Goal: Task Accomplishment & Management: Use online tool/utility

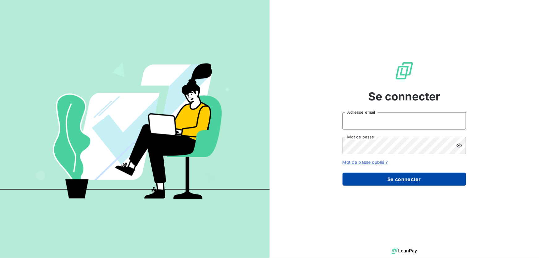
type input "[EMAIL_ADDRESS][DOMAIN_NAME]"
drag, startPoint x: 382, startPoint y: 181, endPoint x: 385, endPoint y: 181, distance: 3.5
click at [382, 180] on button "Se connecter" at bounding box center [403, 179] width 123 height 13
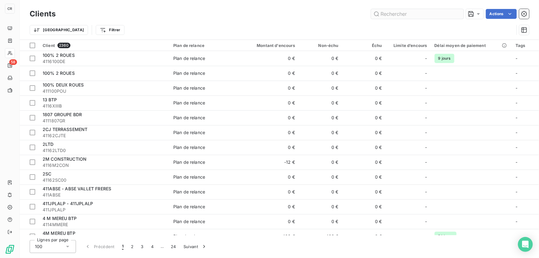
click at [399, 18] on input "text" at bounding box center [417, 14] width 93 height 10
click at [400, 15] on input "text" at bounding box center [417, 14] width 93 height 10
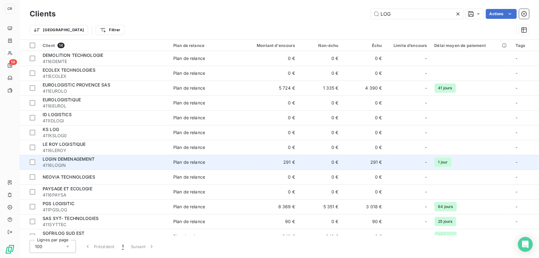
type input "LOG"
click at [110, 161] on div "LOGIN DEMENAGEMENT" at bounding box center [104, 159] width 123 height 6
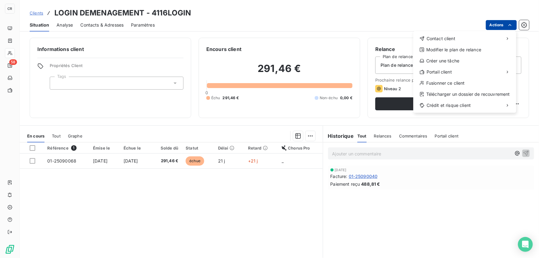
click at [507, 28] on html "CR 58 Clients LOGIN DEMENAGEMENT - 4116LOGIN Situation Analyse Contacts & Adres…" at bounding box center [269, 129] width 539 height 258
click at [371, 24] on html "CR 58 Clients LOGIN DEMENAGEMENT - 4116LOGIN Situation Analyse Contacts & Adres…" at bounding box center [269, 129] width 539 height 258
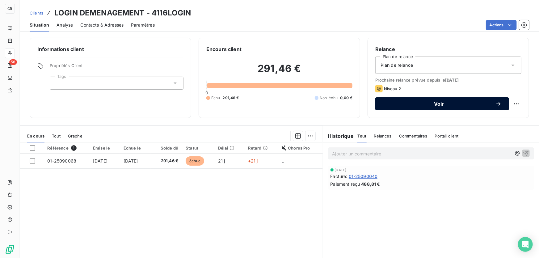
click at [474, 105] on span "Voir" at bounding box center [438, 103] width 113 height 5
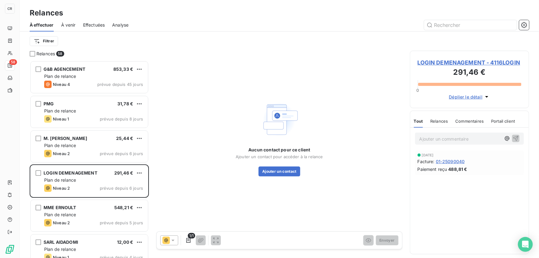
scroll to position [193, 115]
click at [290, 168] on button "Ajouter un contact" at bounding box center [279, 171] width 42 height 10
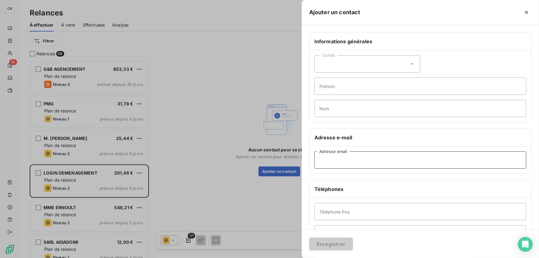
drag, startPoint x: 340, startPoint y: 157, endPoint x: 342, endPoint y: 159, distance: 3.5
click at [340, 157] on input "Adresse email" at bounding box center [420, 159] width 212 height 17
click at [343, 160] on input "Adresse email" at bounding box center [420, 159] width 212 height 17
paste input "[EMAIL_ADDRESS][DOMAIN_NAME]"
type input "[EMAIL_ADDRESS][DOMAIN_NAME]"
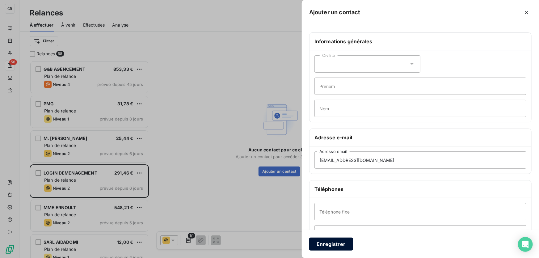
click at [335, 244] on button "Enregistrer" at bounding box center [331, 243] width 44 height 13
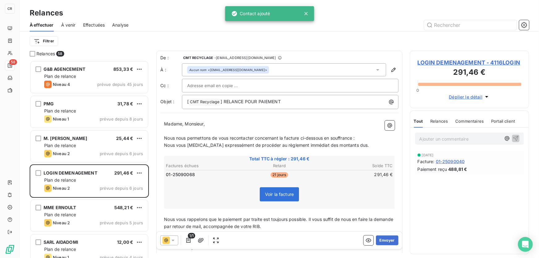
click at [445, 58] on div "LOGIN DEMENAGEMENT - 4116LOGIN 291,46 € 0 Déplier le détail" at bounding box center [469, 79] width 119 height 57
click at [445, 61] on span "LOGIN DEMENAGEMENT - 4116LOGIN" at bounding box center [469, 62] width 104 height 8
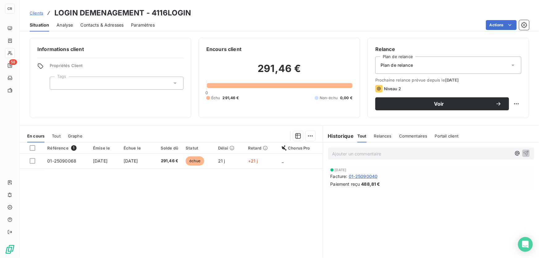
click at [96, 25] on span "Contacts & Adresses" at bounding box center [101, 25] width 43 height 6
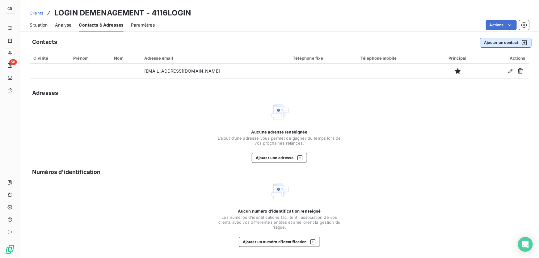
click at [494, 44] on button "Ajouter un contact" at bounding box center [506, 43] width 52 height 10
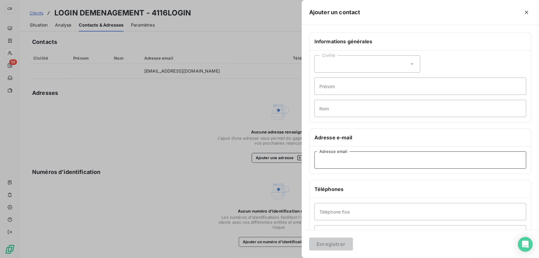
click at [358, 162] on input "Adresse email" at bounding box center [420, 159] width 212 height 17
paste input "[PERSON_NAME][EMAIL_ADDRESS][DOMAIN_NAME]"
type input "[PERSON_NAME][EMAIL_ADDRESS][DOMAIN_NAME]"
click at [325, 247] on button "Enregistrer" at bounding box center [331, 243] width 44 height 13
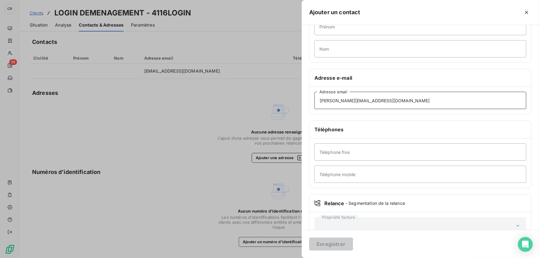
click at [454, 94] on input "[PERSON_NAME][EMAIL_ADDRESS][DOMAIN_NAME]" at bounding box center [420, 100] width 212 height 17
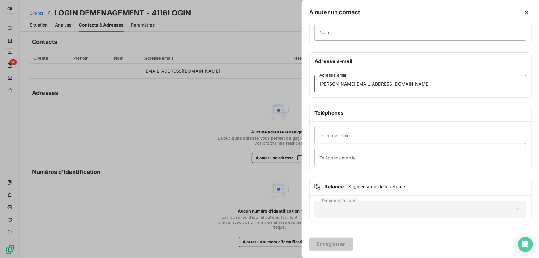
click at [327, 79] on input "[PERSON_NAME][EMAIL_ADDRESS][DOMAIN_NAME]" at bounding box center [420, 83] width 212 height 17
click at [322, 84] on input "[PERSON_NAME][EMAIL_ADDRESS][DOMAIN_NAME]" at bounding box center [420, 83] width 212 height 17
click at [320, 83] on input "[PERSON_NAME][EMAIL_ADDRESS][DOMAIN_NAME]" at bounding box center [420, 83] width 212 height 17
click at [238, 127] on div at bounding box center [269, 129] width 539 height 258
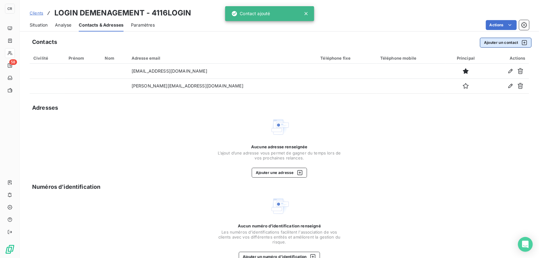
click at [503, 46] on button "Ajouter un contact" at bounding box center [506, 43] width 52 height 10
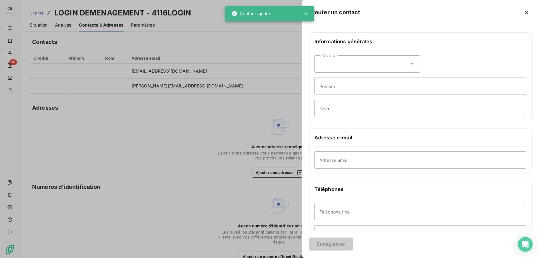
click at [210, 116] on div at bounding box center [269, 129] width 539 height 258
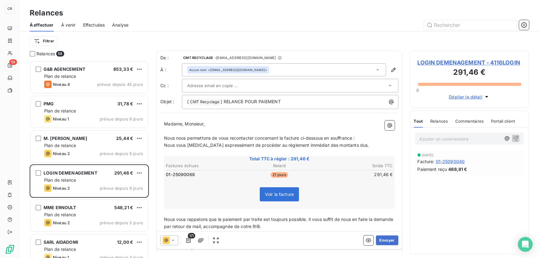
scroll to position [193, 115]
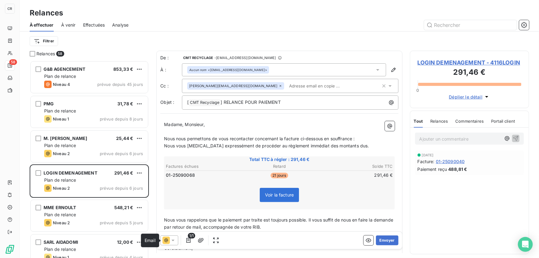
click at [167, 242] on icon at bounding box center [165, 239] width 7 height 7
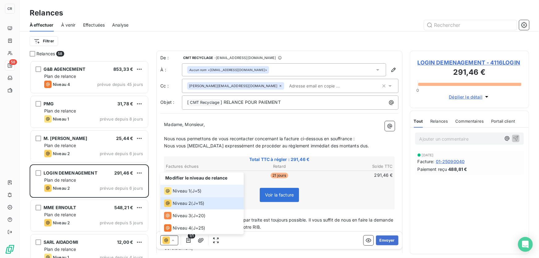
click at [180, 191] on span "Niveau 1" at bounding box center [182, 191] width 18 height 6
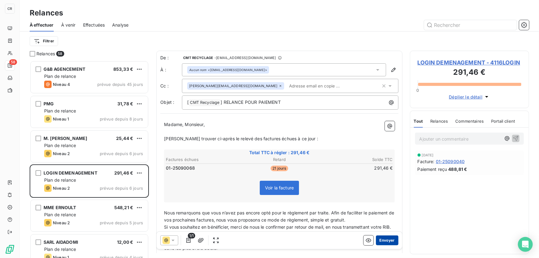
click at [380, 240] on button "Envoyer" at bounding box center [387, 240] width 23 height 10
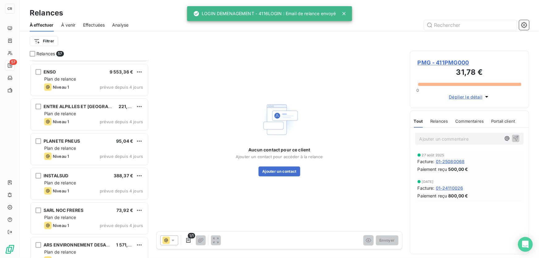
scroll to position [210, 0]
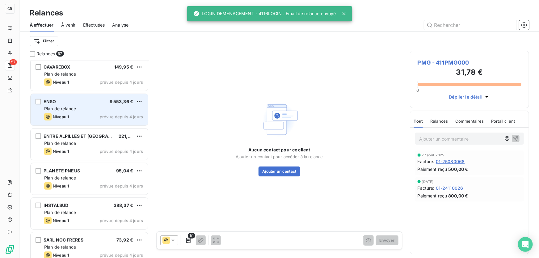
click at [109, 109] on div "Plan de relance" at bounding box center [93, 109] width 99 height 6
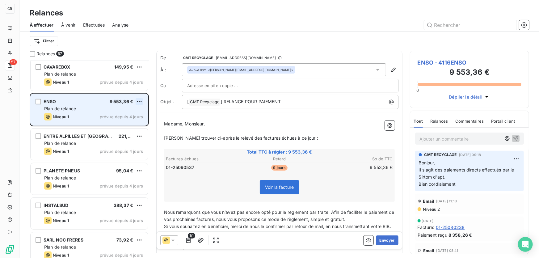
click at [141, 101] on html "CR 57 Relances À effectuer À venir Effectuées Analyse Filtrer Relances 57 G&B A…" at bounding box center [269, 129] width 539 height 258
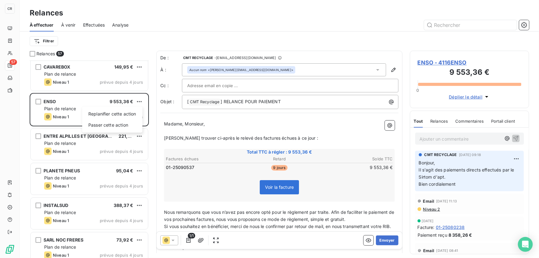
click at [102, 160] on html "CR 57 Relances À effectuer À venir Effectuées Analyse Filtrer Relances 57 G&B A…" at bounding box center [269, 129] width 539 height 258
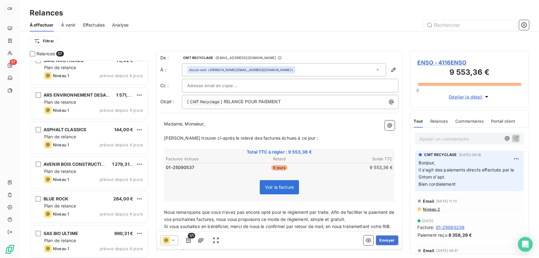
scroll to position [359, 0]
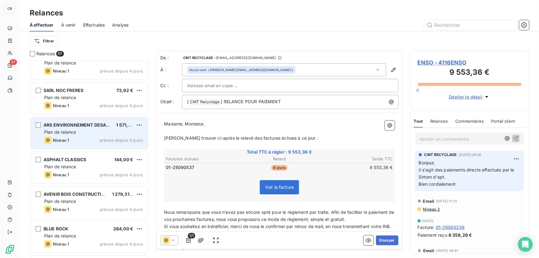
click at [100, 135] on div "Plan de relance" at bounding box center [93, 132] width 99 height 6
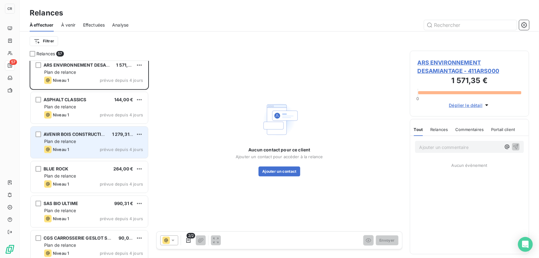
scroll to position [449, 0]
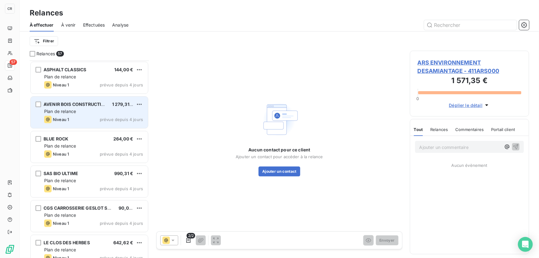
click at [97, 112] on div "Plan de relance" at bounding box center [93, 111] width 99 height 6
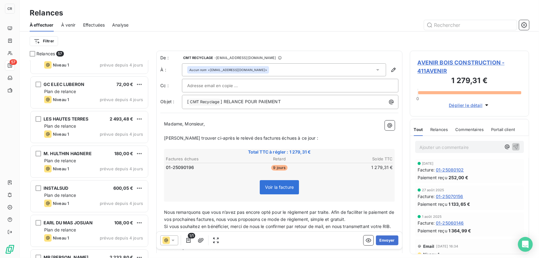
scroll to position [1048, 0]
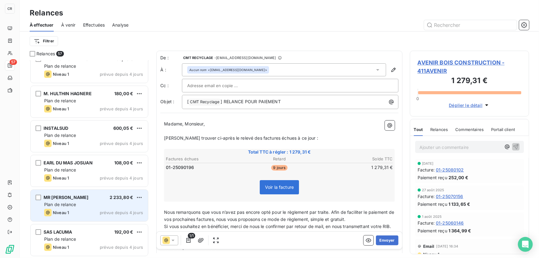
click at [75, 194] on div "MR [PERSON_NAME] 2 233,80 €" at bounding box center [93, 197] width 99 height 6
